Goal: Transaction & Acquisition: Purchase product/service

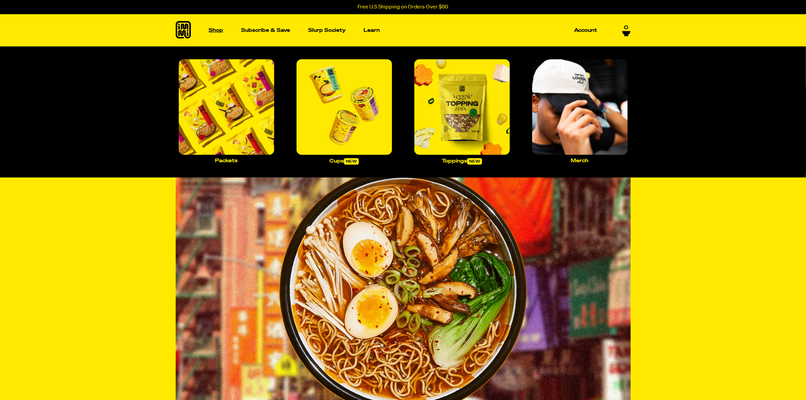
click at [218, 28] on p "Shop" at bounding box center [216, 30] width 15 height 5
click at [212, 113] on img "Main navigation" at bounding box center [227, 107] width 96 height 96
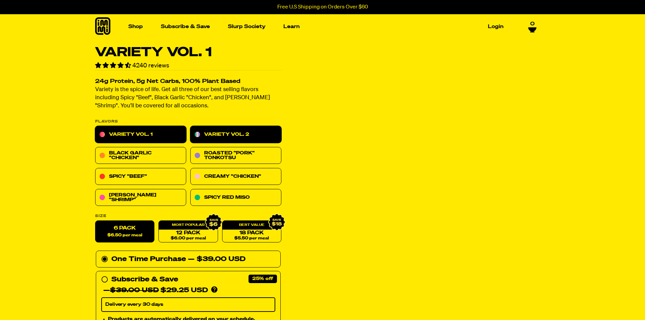
click at [238, 128] on link "Variety Vol. 2" at bounding box center [235, 134] width 91 height 17
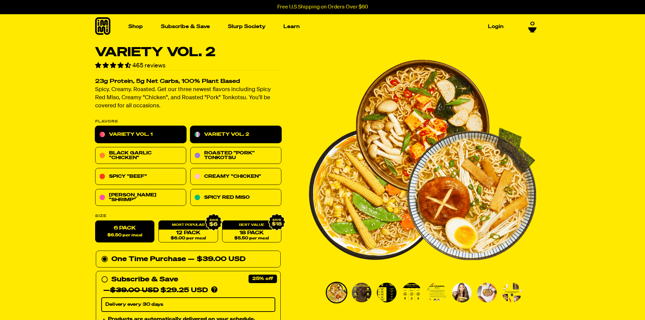
click at [131, 135] on link "Variety Vol. 1" at bounding box center [140, 134] width 91 height 17
